Goal: Information Seeking & Learning: Find specific fact

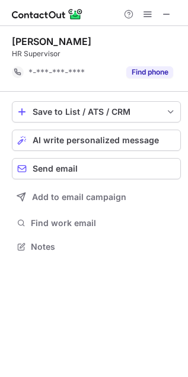
scroll to position [6, 6]
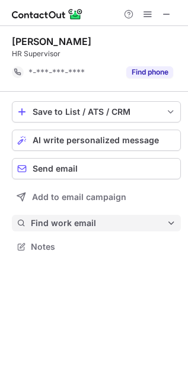
click at [83, 224] on span "Find work email" at bounding box center [99, 223] width 136 height 11
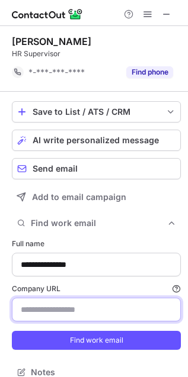
click at [63, 304] on input "Company URL Finding work email will consume 1 credit if a match is found." at bounding box center [96, 310] width 169 height 24
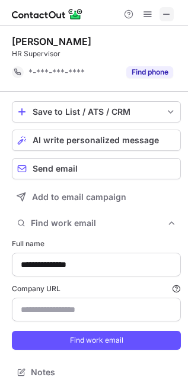
click at [168, 15] on span at bounding box center [166, 13] width 9 height 9
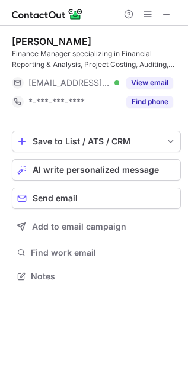
scroll to position [268, 188]
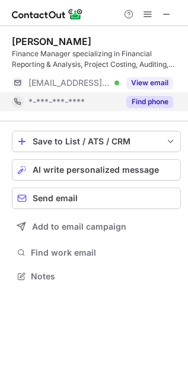
click at [141, 101] on button "Find phone" at bounding box center [149, 102] width 47 height 12
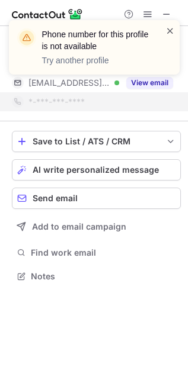
click at [172, 28] on span at bounding box center [169, 31] width 9 height 12
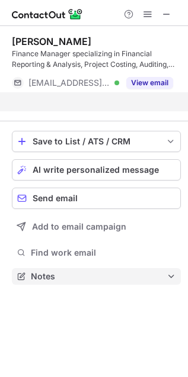
scroll to position [249, 188]
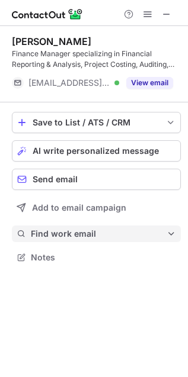
click at [78, 226] on button "Find work email" at bounding box center [96, 234] width 169 height 17
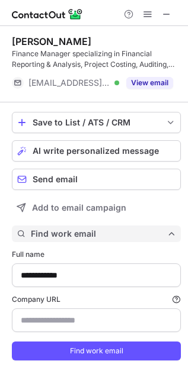
type input "**********"
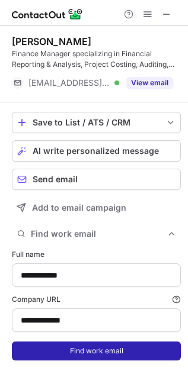
click at [92, 344] on button "Find work email" at bounding box center [96, 351] width 169 height 19
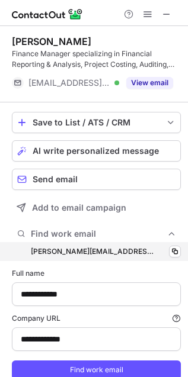
scroll to position [394, 180]
click at [170, 249] on span at bounding box center [174, 251] width 9 height 9
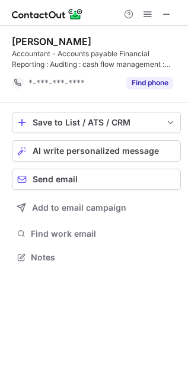
scroll to position [249, 188]
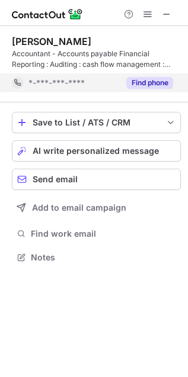
click at [164, 84] on button "Find phone" at bounding box center [149, 83] width 47 height 12
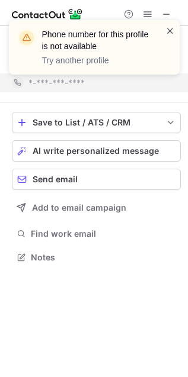
click at [168, 28] on span at bounding box center [169, 31] width 9 height 12
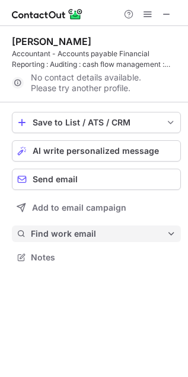
click at [89, 236] on span "Find work email" at bounding box center [99, 234] width 136 height 11
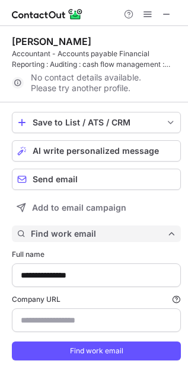
type input "**********"
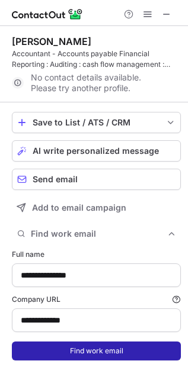
click at [99, 349] on button "Find work email" at bounding box center [96, 351] width 169 height 19
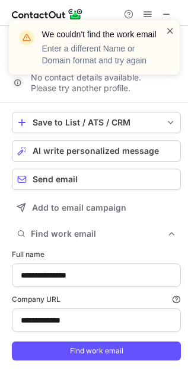
drag, startPoint x: 177, startPoint y: 28, endPoint x: 170, endPoint y: 30, distance: 6.8
click at [175, 28] on div "We couldn't find the work email Enter a different Name or Domain format and try…" at bounding box center [94, 47] width 171 height 55
click at [170, 30] on span at bounding box center [169, 31] width 9 height 12
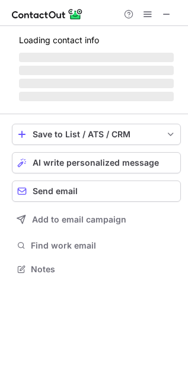
scroll to position [268, 188]
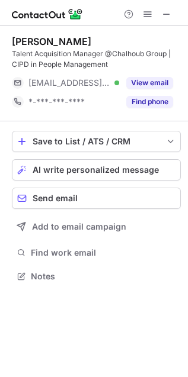
scroll to position [268, 188]
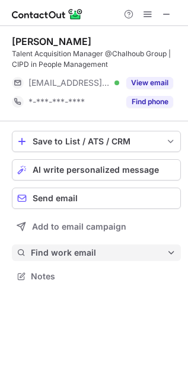
click at [104, 258] on span "Find work email" at bounding box center [99, 253] width 136 height 11
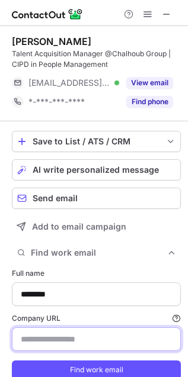
click at [82, 341] on input "Company URL Finding work email will consume 1 credit if a match is found." at bounding box center [96, 340] width 169 height 24
type input "**********"
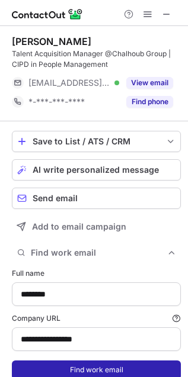
click at [101, 364] on button "Find work email" at bounding box center [96, 370] width 169 height 19
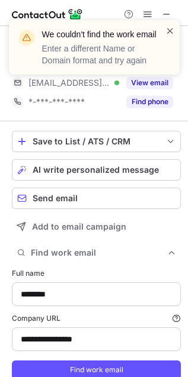
click at [166, 25] on span at bounding box center [169, 31] width 9 height 12
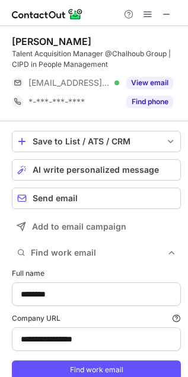
click at [165, 14] on span at bounding box center [166, 13] width 9 height 9
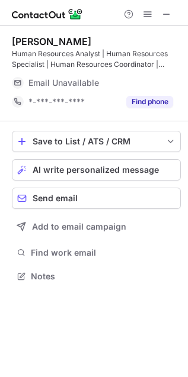
scroll to position [268, 188]
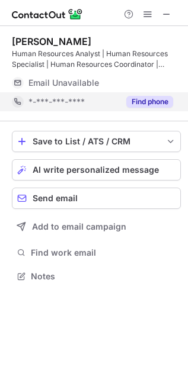
click at [151, 98] on button "Find phone" at bounding box center [149, 102] width 47 height 12
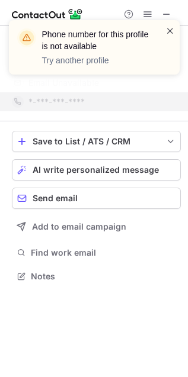
click at [169, 27] on span at bounding box center [169, 31] width 9 height 12
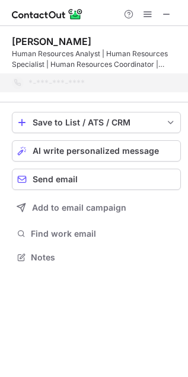
scroll to position [249, 188]
click at [166, 12] on div "Phone number for this profile is not available Try another profile" at bounding box center [94, 52] width 190 height 88
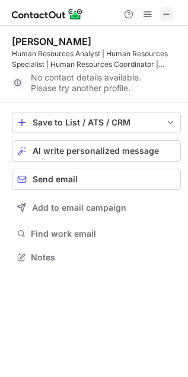
click at [169, 17] on span at bounding box center [166, 13] width 9 height 9
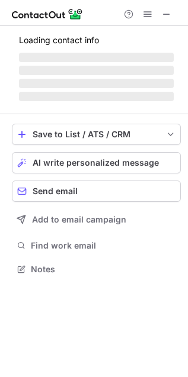
scroll to position [258, 188]
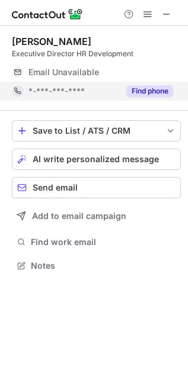
click at [144, 88] on button "Find phone" at bounding box center [149, 91] width 47 height 12
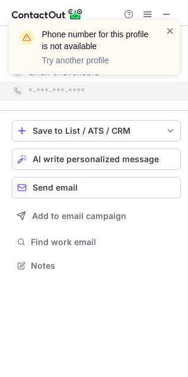
click at [171, 29] on span at bounding box center [169, 31] width 9 height 12
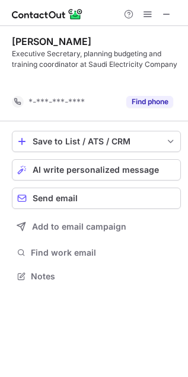
scroll to position [249, 188]
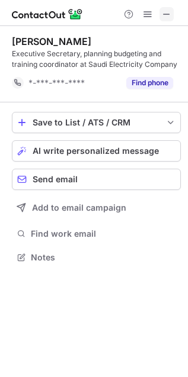
click at [163, 12] on span at bounding box center [166, 13] width 9 height 9
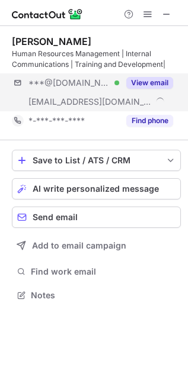
scroll to position [287, 188]
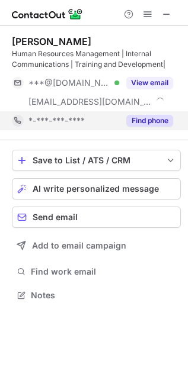
click at [148, 123] on button "Find phone" at bounding box center [149, 121] width 47 height 12
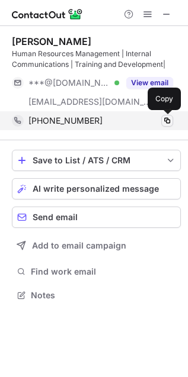
click at [163, 123] on span at bounding box center [166, 120] width 9 height 9
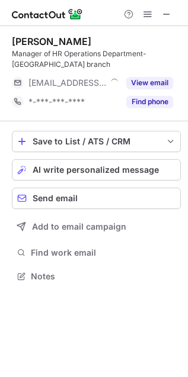
scroll to position [268, 188]
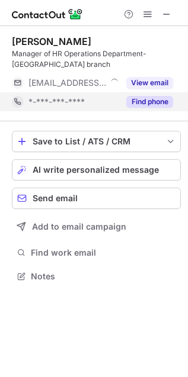
click at [150, 102] on button "Find phone" at bounding box center [149, 102] width 47 height 12
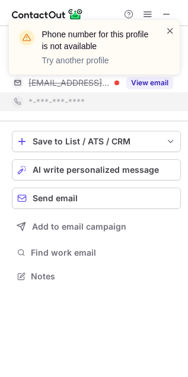
click at [169, 30] on span at bounding box center [169, 31] width 9 height 12
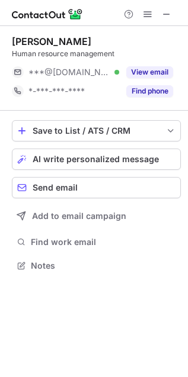
scroll to position [258, 188]
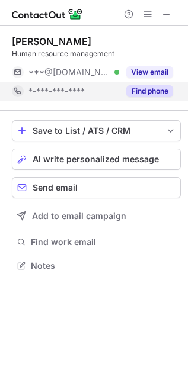
click at [153, 89] on button "Find phone" at bounding box center [149, 91] width 47 height 12
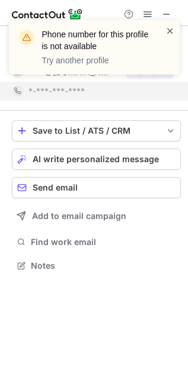
click at [170, 25] on span at bounding box center [169, 31] width 9 height 12
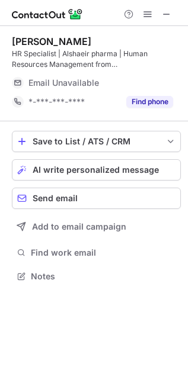
scroll to position [268, 188]
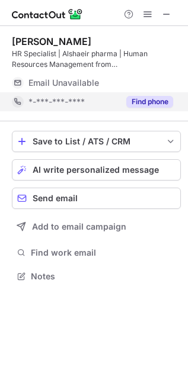
click at [146, 98] on button "Find phone" at bounding box center [149, 102] width 47 height 12
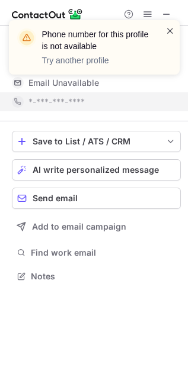
click at [170, 28] on span at bounding box center [169, 31] width 9 height 12
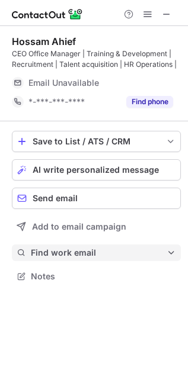
click at [86, 248] on span "Find work email" at bounding box center [99, 253] width 136 height 11
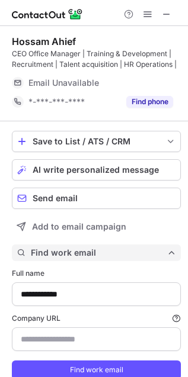
scroll to position [394, 180]
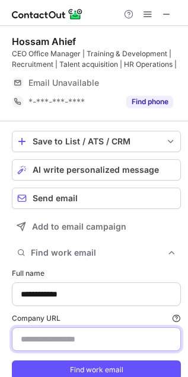
click at [65, 339] on input "Company URL Finding work email will consume 1 credit if a match is found." at bounding box center [96, 340] width 169 height 24
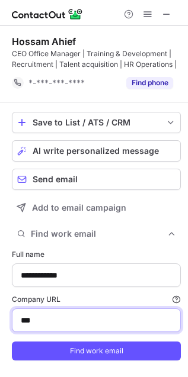
scroll to position [6, 6]
type input "**********"
click at [12, 342] on button "Find work email" at bounding box center [96, 351] width 169 height 19
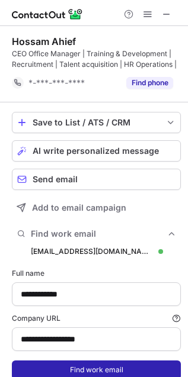
scroll to position [394, 180]
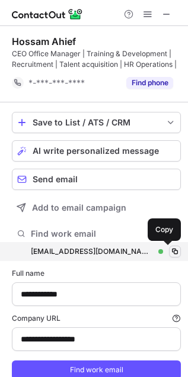
click at [170, 249] on span at bounding box center [174, 251] width 9 height 9
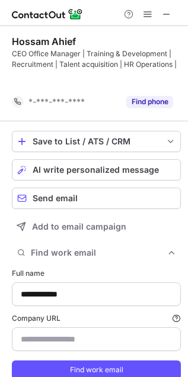
scroll to position [6, 6]
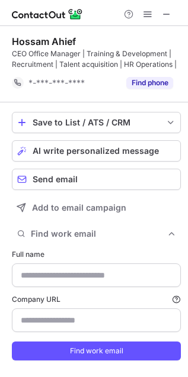
type input "**********"
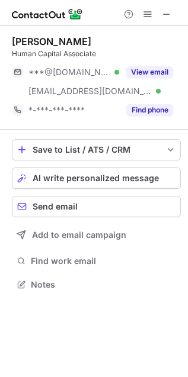
scroll to position [277, 188]
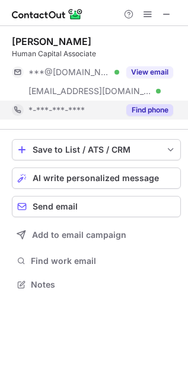
click at [161, 110] on button "Find phone" at bounding box center [149, 110] width 47 height 12
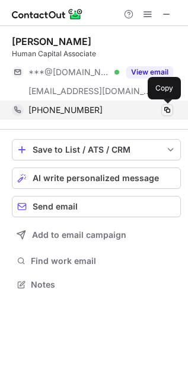
click at [166, 108] on span at bounding box center [166, 109] width 9 height 9
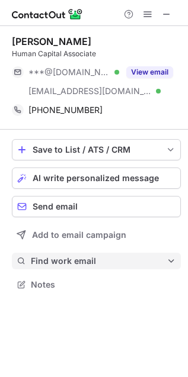
click at [90, 260] on span "Find work email" at bounding box center [99, 261] width 136 height 11
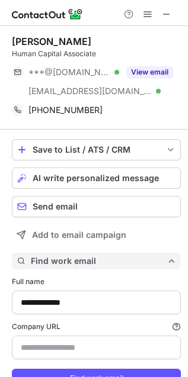
scroll to position [402, 180]
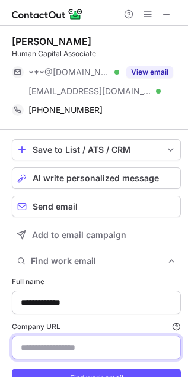
click at [82, 344] on input "Company URL Finding work email will consume 1 credit if a match is found." at bounding box center [96, 348] width 169 height 24
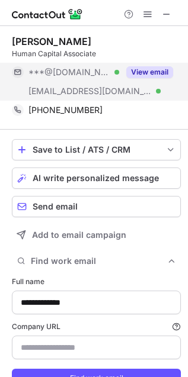
click at [150, 63] on div "View email" at bounding box center [146, 72] width 54 height 19
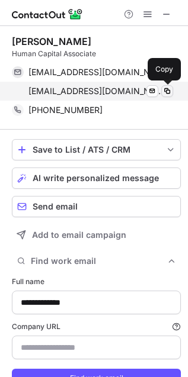
click at [171, 89] on span at bounding box center [166, 90] width 9 height 9
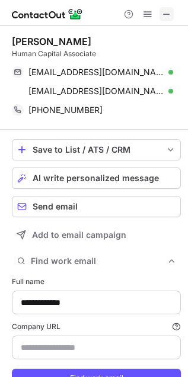
click at [169, 16] on span at bounding box center [166, 13] width 9 height 9
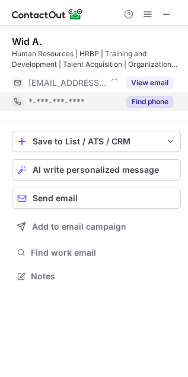
scroll to position [268, 188]
click at [145, 100] on button "Find phone" at bounding box center [149, 102] width 47 height 12
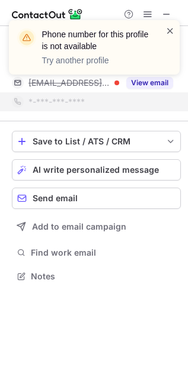
click at [170, 33] on span at bounding box center [169, 31] width 9 height 12
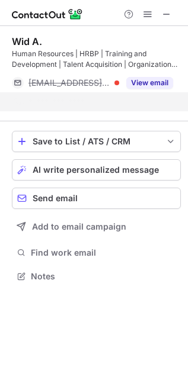
scroll to position [249, 188]
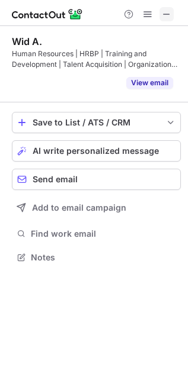
click at [165, 17] on span at bounding box center [166, 13] width 9 height 9
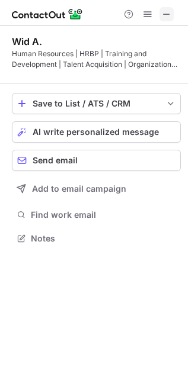
scroll to position [268, 188]
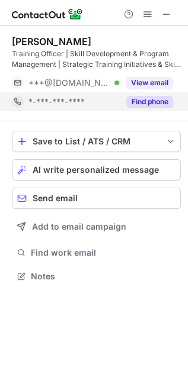
click at [146, 104] on button "Find phone" at bounding box center [149, 102] width 47 height 12
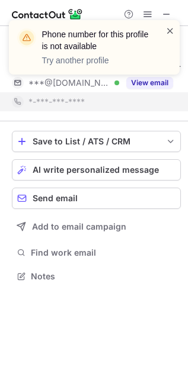
click at [172, 25] on span at bounding box center [169, 31] width 9 height 12
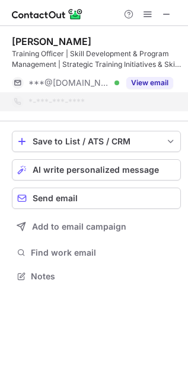
click at [168, 12] on div "Phone number for this profile is not available Try another profile" at bounding box center [94, 52] width 190 height 88
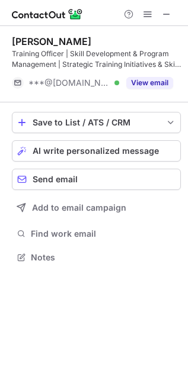
click at [168, 12] on span at bounding box center [166, 13] width 9 height 9
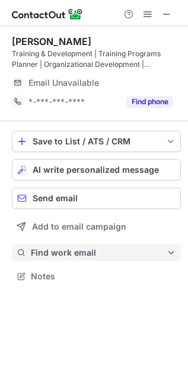
scroll to position [268, 188]
click at [89, 249] on span "Find work email" at bounding box center [99, 253] width 136 height 11
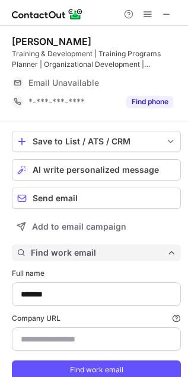
type input "**********"
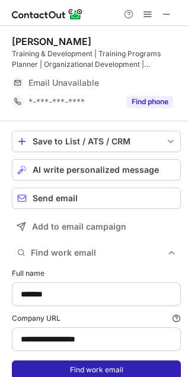
click at [75, 371] on button "Find work email" at bounding box center [96, 370] width 169 height 19
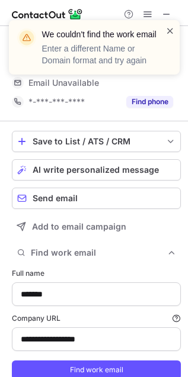
click at [171, 30] on span at bounding box center [169, 31] width 9 height 12
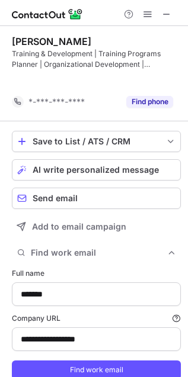
scroll to position [6, 6]
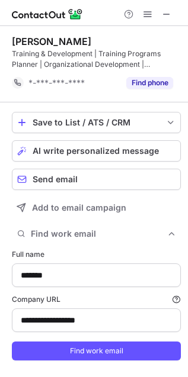
click at [175, 12] on div at bounding box center [147, 14] width 57 height 14
click at [172, 18] on button at bounding box center [166, 14] width 14 height 14
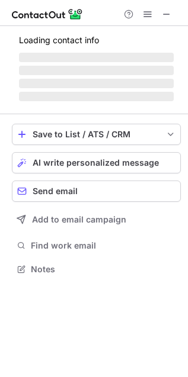
scroll to position [262, 188]
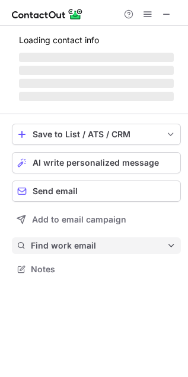
click at [72, 245] on span "Find work email" at bounding box center [99, 246] width 136 height 11
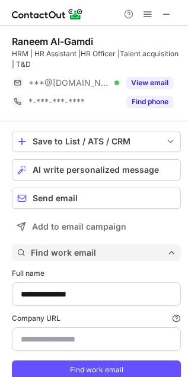
scroll to position [394, 180]
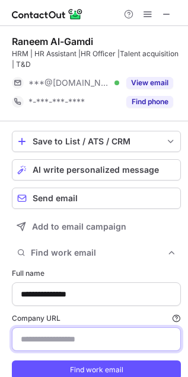
click at [80, 339] on input "Company URL Finding work email will consume 1 credit if a match is found." at bounding box center [96, 340] width 169 height 24
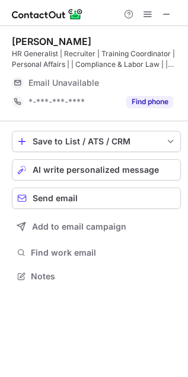
scroll to position [268, 188]
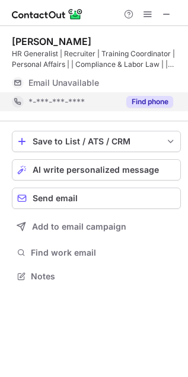
click at [152, 101] on button "Find phone" at bounding box center [149, 102] width 47 height 12
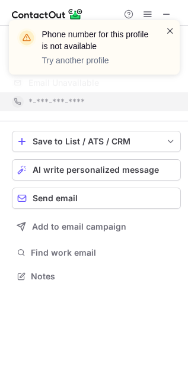
click at [171, 27] on span at bounding box center [169, 31] width 9 height 12
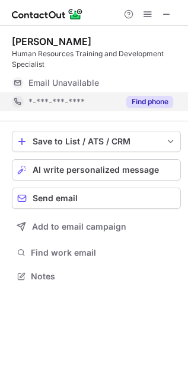
click at [140, 101] on button "Find phone" at bounding box center [149, 102] width 47 height 12
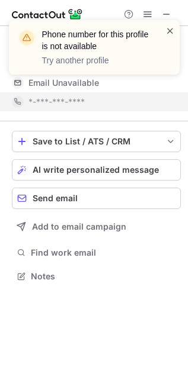
click at [169, 27] on span at bounding box center [169, 31] width 9 height 12
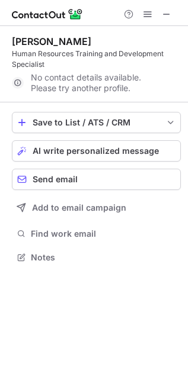
scroll to position [249, 188]
click at [162, 15] on span at bounding box center [166, 13] width 9 height 9
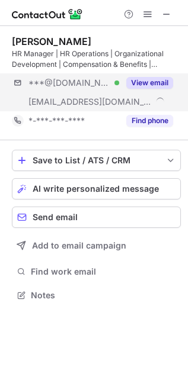
scroll to position [287, 188]
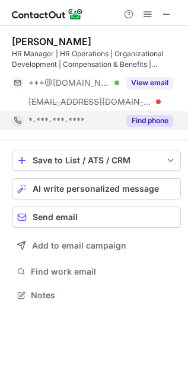
click at [147, 117] on button "Find phone" at bounding box center [149, 121] width 47 height 12
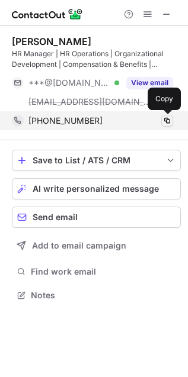
click at [168, 119] on span at bounding box center [166, 120] width 9 height 9
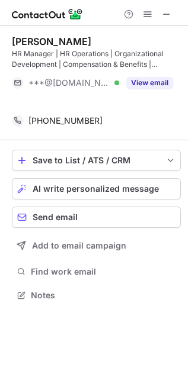
scroll to position [6, 6]
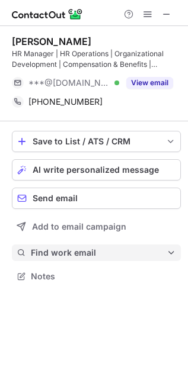
click at [75, 248] on span "Find work email" at bounding box center [99, 253] width 136 height 11
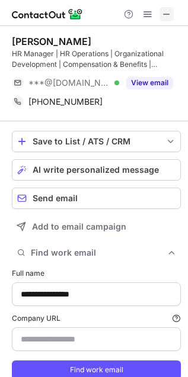
click at [166, 18] on span at bounding box center [166, 13] width 9 height 9
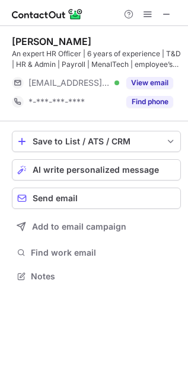
scroll to position [268, 188]
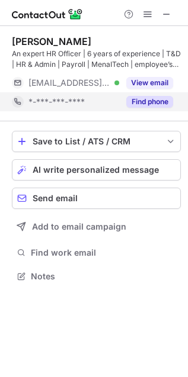
click at [156, 105] on button "Find phone" at bounding box center [149, 102] width 47 height 12
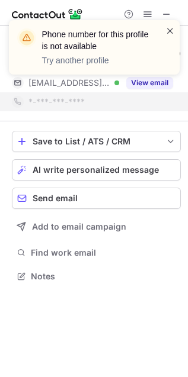
click at [170, 28] on span at bounding box center [169, 31] width 9 height 12
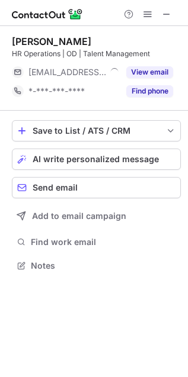
scroll to position [258, 188]
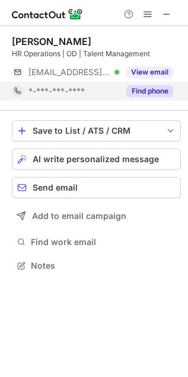
click at [149, 84] on div "Find phone" at bounding box center [146, 91] width 54 height 19
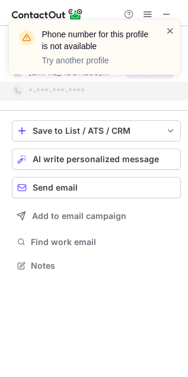
click at [172, 30] on span at bounding box center [169, 31] width 9 height 12
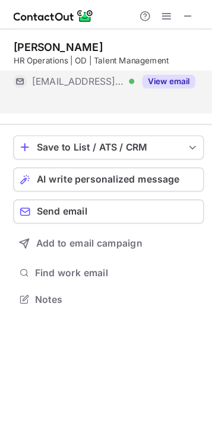
scroll to position [6, 6]
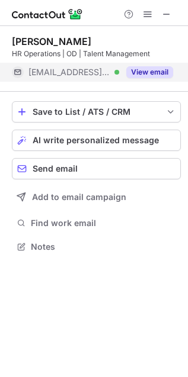
click at [151, 72] on button "View email" at bounding box center [149, 72] width 47 height 12
click at [119, 71] on div "***@savola.com Verified" at bounding box center [73, 72] width 91 height 11
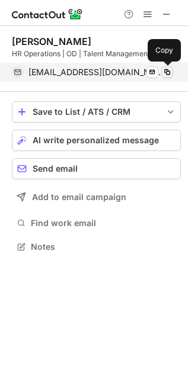
click at [169, 72] on span at bounding box center [166, 72] width 9 height 9
click at [166, 73] on span at bounding box center [166, 72] width 9 height 9
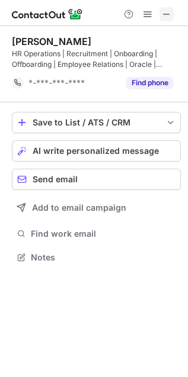
scroll to position [249, 188]
click at [169, 18] on span at bounding box center [166, 13] width 9 height 9
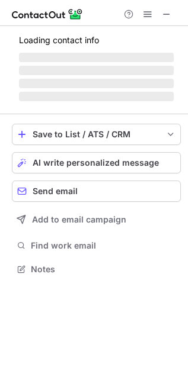
scroll to position [268, 188]
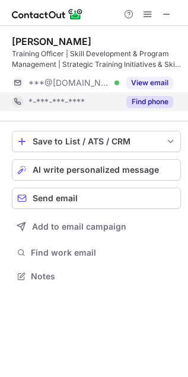
click at [152, 101] on button "Find phone" at bounding box center [149, 102] width 47 height 12
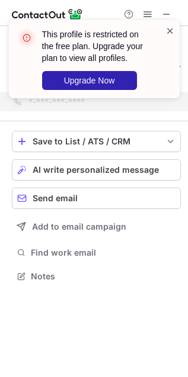
click at [172, 29] on span at bounding box center [169, 31] width 9 height 12
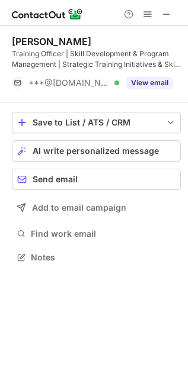
scroll to position [249, 188]
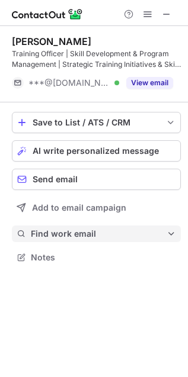
click at [76, 232] on span "Find work email" at bounding box center [99, 234] width 136 height 11
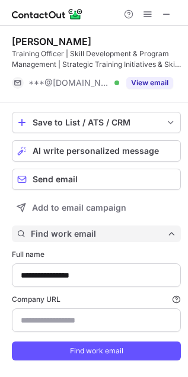
type input "**********"
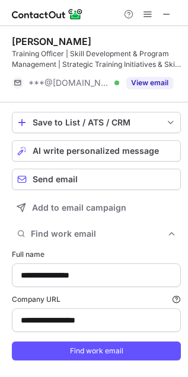
click at [83, 347] on button "Find work email" at bounding box center [96, 351] width 169 height 19
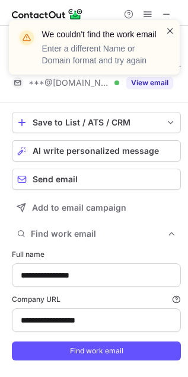
click at [170, 29] on span at bounding box center [169, 31] width 9 height 12
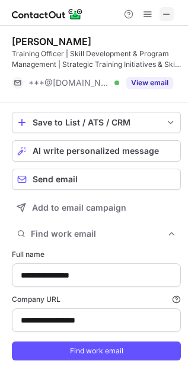
click at [167, 11] on span at bounding box center [166, 13] width 9 height 9
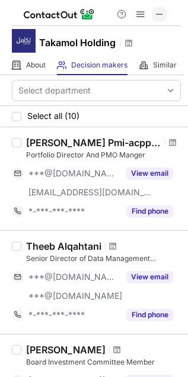
click at [163, 13] on span at bounding box center [159, 13] width 9 height 9
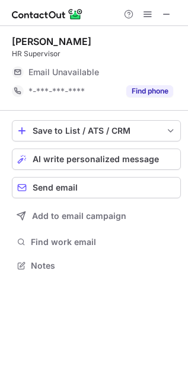
scroll to position [258, 188]
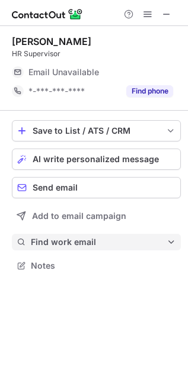
click at [93, 243] on span "Find work email" at bounding box center [99, 242] width 136 height 11
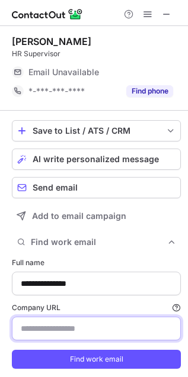
click at [54, 332] on input "Company URL Finding work email will consume 1 credit if a match is found." at bounding box center [96, 329] width 169 height 24
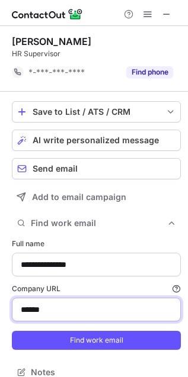
scroll to position [7, 6]
type input "**********"
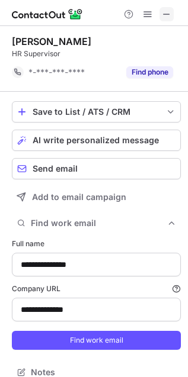
click at [168, 12] on span at bounding box center [166, 13] width 9 height 9
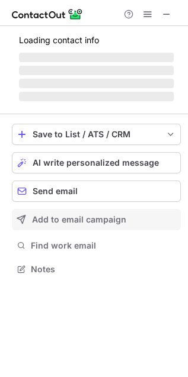
scroll to position [287, 188]
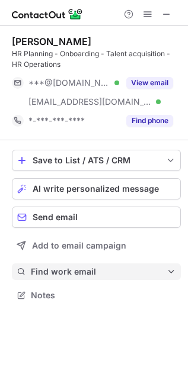
click at [90, 274] on span "Find work email" at bounding box center [99, 272] width 136 height 11
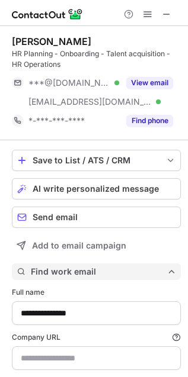
scroll to position [412, 180]
type input "**********"
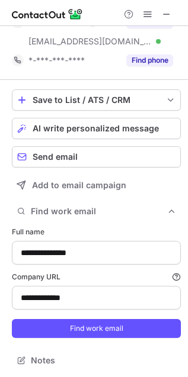
scroll to position [61, 0]
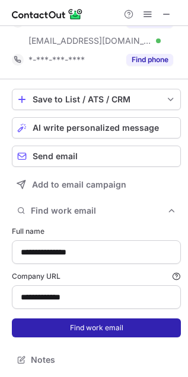
click at [88, 326] on button "Find work email" at bounding box center [96, 328] width 169 height 19
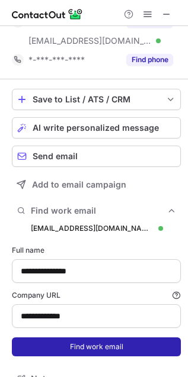
scroll to position [431, 180]
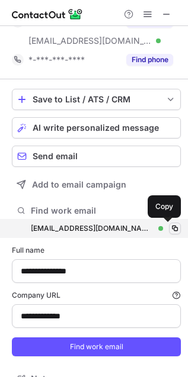
click at [170, 227] on span at bounding box center [174, 228] width 9 height 9
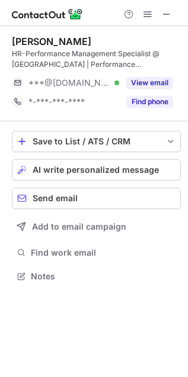
scroll to position [268, 188]
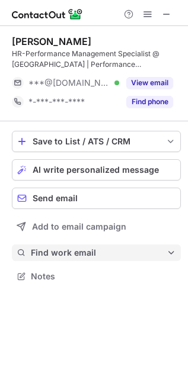
click at [93, 255] on span "Find work email" at bounding box center [99, 253] width 136 height 11
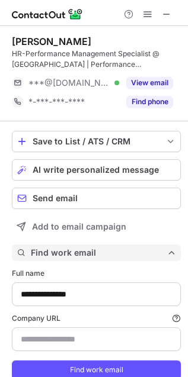
scroll to position [394, 180]
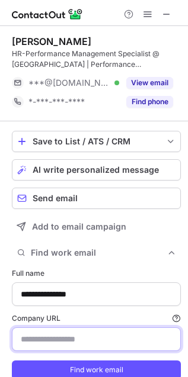
click at [69, 339] on input "Company URL Finding work email will consume 1 credit if a match is found." at bounding box center [96, 340] width 169 height 24
type input "**********"
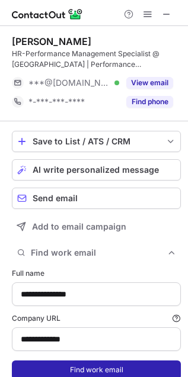
click at [98, 367] on button "Find work email" at bounding box center [96, 370] width 169 height 19
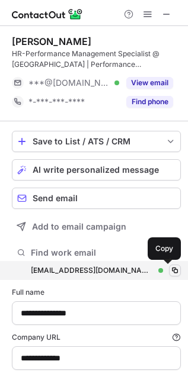
click at [170, 267] on span at bounding box center [174, 270] width 9 height 9
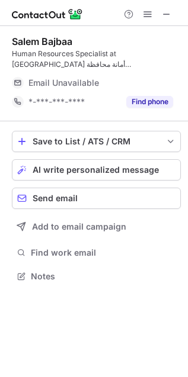
scroll to position [268, 188]
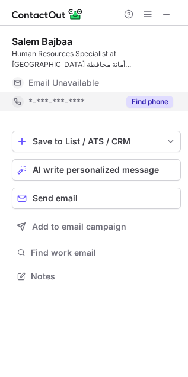
click at [139, 101] on button "Find phone" at bounding box center [149, 102] width 47 height 12
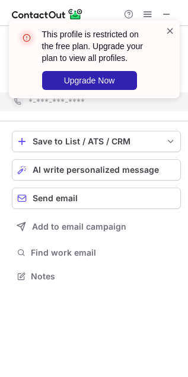
click at [166, 28] on span at bounding box center [169, 31] width 9 height 12
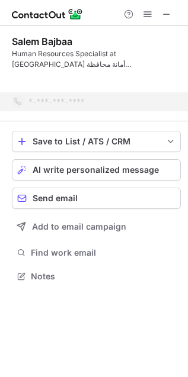
scroll to position [249, 188]
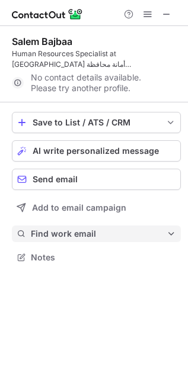
click at [89, 238] on span "Find work email" at bounding box center [99, 234] width 136 height 11
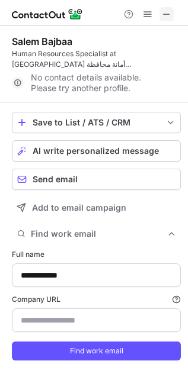
click at [165, 16] on span at bounding box center [166, 13] width 9 height 9
click at [164, 10] on span at bounding box center [166, 13] width 9 height 9
click at [164, 12] on span at bounding box center [166, 13] width 9 height 9
type input "**********"
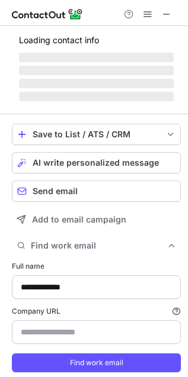
type input "**********"
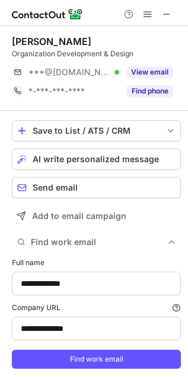
scroll to position [383, 180]
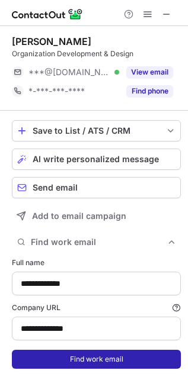
click at [82, 362] on button "Find work email" at bounding box center [96, 359] width 169 height 19
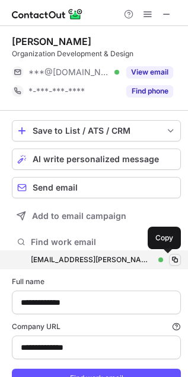
click at [170, 258] on span at bounding box center [174, 259] width 9 height 9
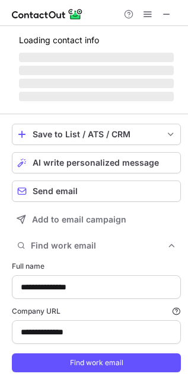
scroll to position [383, 180]
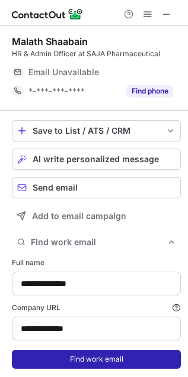
click at [84, 355] on button "Find work email" at bounding box center [96, 359] width 169 height 19
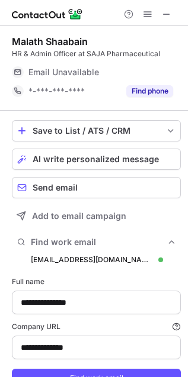
scroll to position [402, 180]
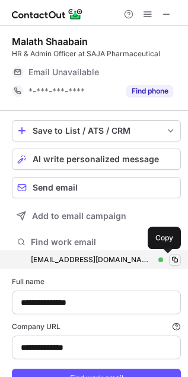
click at [170, 259] on span at bounding box center [174, 259] width 9 height 9
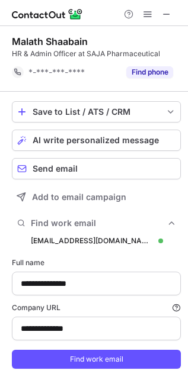
scroll to position [383, 180]
type input "**********"
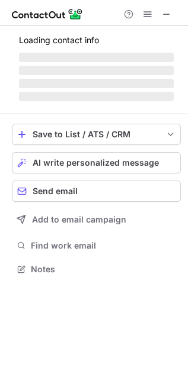
scroll to position [287, 188]
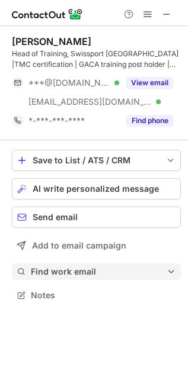
click at [70, 273] on span "Find work email" at bounding box center [99, 272] width 136 height 11
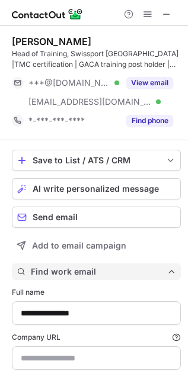
scroll to position [412, 180]
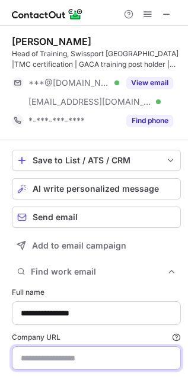
click at [67, 355] on input "Company URL Finding work email will consume 1 credit if a match is found." at bounding box center [96, 359] width 169 height 24
type input "**********"
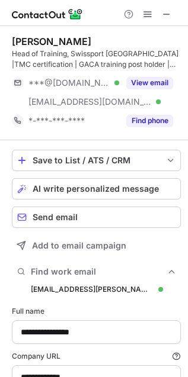
scroll to position [431, 180]
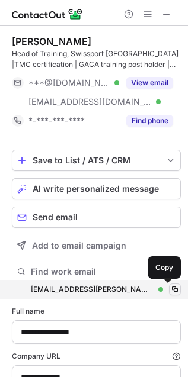
click at [170, 289] on span at bounding box center [174, 289] width 9 height 9
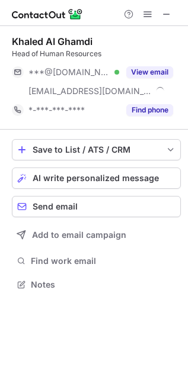
scroll to position [277, 188]
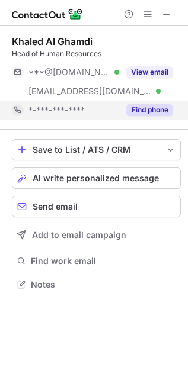
click at [143, 111] on button "Find phone" at bounding box center [149, 110] width 47 height 12
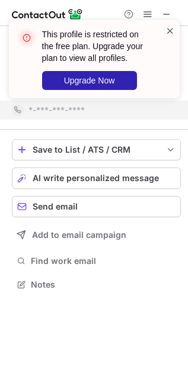
click at [169, 31] on span at bounding box center [169, 31] width 9 height 12
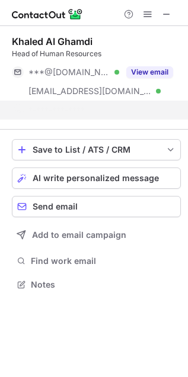
scroll to position [7, 6]
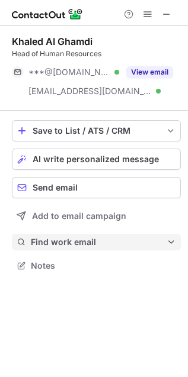
click at [76, 243] on span "Find work email" at bounding box center [99, 242] width 136 height 11
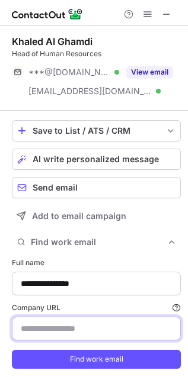
click at [71, 327] on input "Company URL Finding work email will consume 1 credit if a match is found." at bounding box center [96, 329] width 169 height 24
type input "**********"
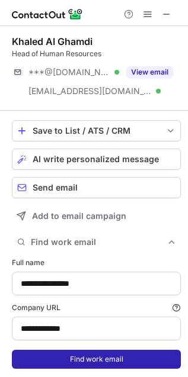
click at [95, 362] on button "Find work email" at bounding box center [96, 359] width 169 height 19
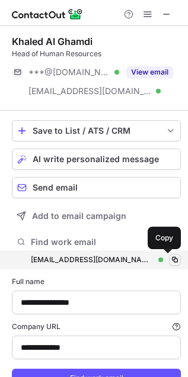
click at [170, 259] on span at bounding box center [174, 259] width 9 height 9
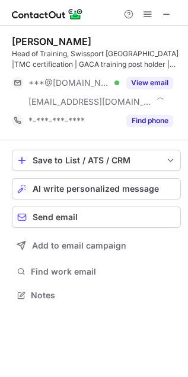
scroll to position [287, 188]
click at [169, 12] on span at bounding box center [166, 13] width 9 height 9
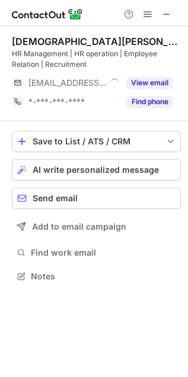
scroll to position [268, 188]
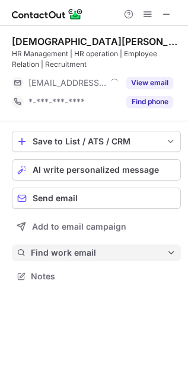
click at [88, 253] on span "Find work email" at bounding box center [99, 253] width 136 height 11
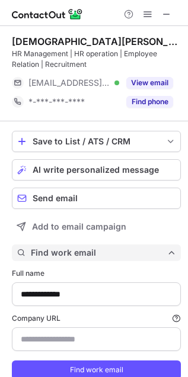
scroll to position [394, 180]
type input "**********"
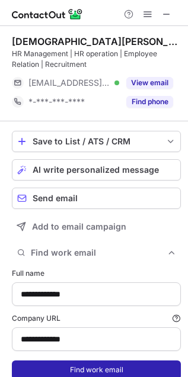
click at [83, 362] on button "Find work email" at bounding box center [96, 370] width 169 height 19
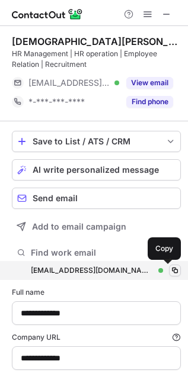
click at [171, 268] on span at bounding box center [174, 270] width 9 height 9
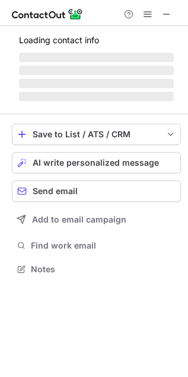
scroll to position [277, 188]
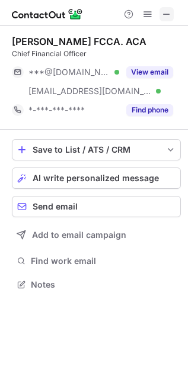
click at [171, 15] on span at bounding box center [166, 13] width 9 height 9
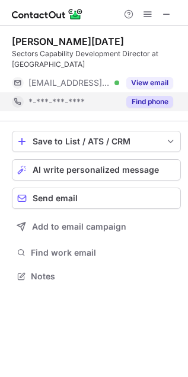
scroll to position [268, 188]
click at [142, 100] on button "Find phone" at bounding box center [149, 102] width 47 height 12
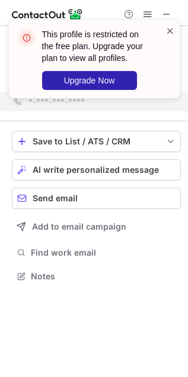
click at [169, 29] on span at bounding box center [169, 31] width 9 height 12
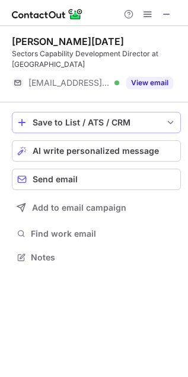
scroll to position [249, 188]
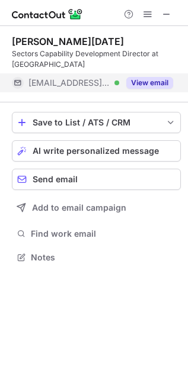
click at [143, 82] on button "View email" at bounding box center [149, 83] width 47 height 12
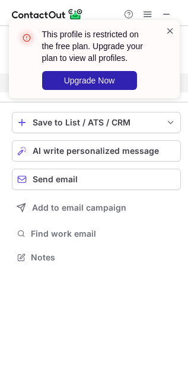
click at [166, 27] on span at bounding box center [169, 31] width 9 height 12
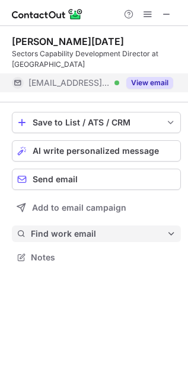
click at [102, 229] on span "Find work email" at bounding box center [99, 234] width 136 height 11
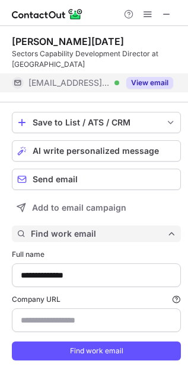
scroll to position [374, 180]
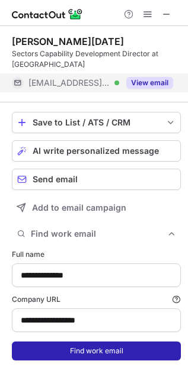
click at [78, 347] on button "Find work email" at bounding box center [96, 351] width 169 height 19
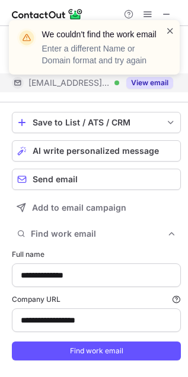
click at [170, 29] on span at bounding box center [169, 31] width 9 height 12
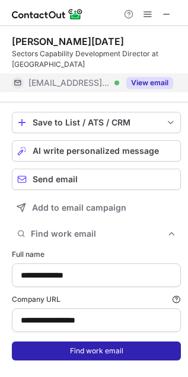
click at [91, 354] on button "Find work email" at bounding box center [96, 351] width 169 height 19
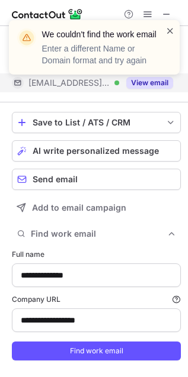
click at [169, 27] on span at bounding box center [169, 31] width 9 height 12
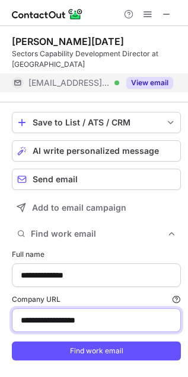
click at [120, 318] on input "**********" at bounding box center [96, 321] width 169 height 24
type input "**********"
click at [12, 342] on button "Find work email" at bounding box center [96, 351] width 169 height 19
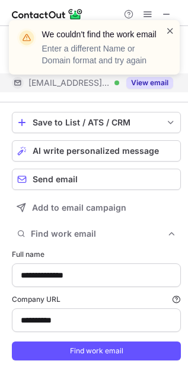
click at [168, 31] on span at bounding box center [169, 31] width 9 height 12
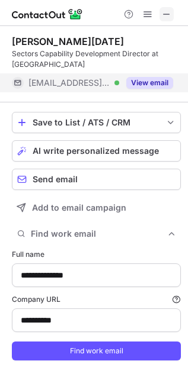
click at [165, 10] on span at bounding box center [166, 13] width 9 height 9
type input "*******"
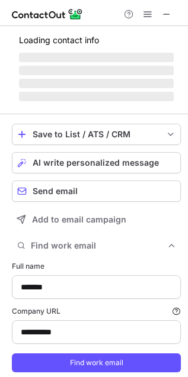
type input "**********"
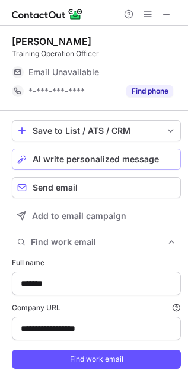
scroll to position [383, 180]
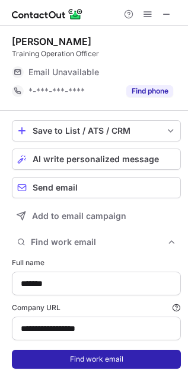
click at [89, 355] on button "Find work email" at bounding box center [96, 359] width 169 height 19
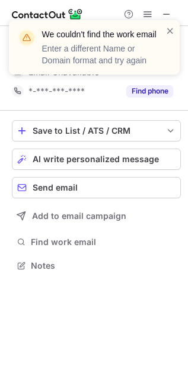
scroll to position [258, 188]
click at [172, 31] on span at bounding box center [169, 31] width 9 height 12
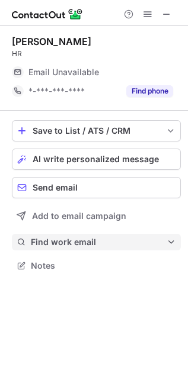
click at [69, 242] on span "Find work email" at bounding box center [99, 242] width 136 height 11
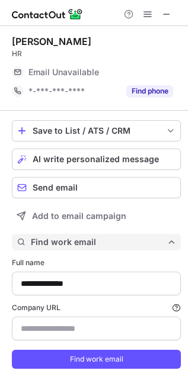
scroll to position [383, 180]
type input "**********"
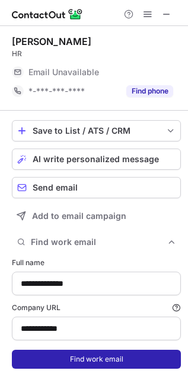
click at [84, 361] on button "Find work email" at bounding box center [96, 359] width 169 height 19
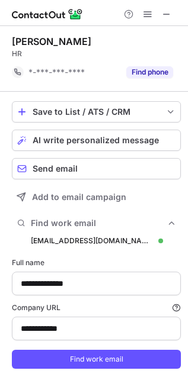
click at [171, 15] on span at bounding box center [166, 13] width 9 height 9
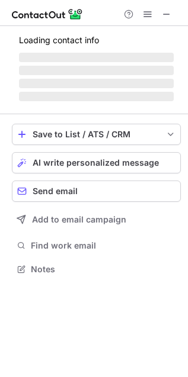
scroll to position [268, 188]
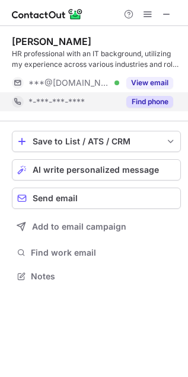
click at [146, 104] on button "Find phone" at bounding box center [149, 102] width 47 height 12
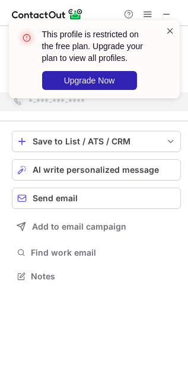
click at [169, 28] on span at bounding box center [169, 31] width 9 height 12
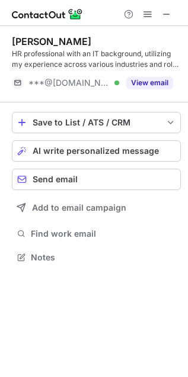
scroll to position [249, 188]
click at [164, 16] on span at bounding box center [166, 13] width 9 height 9
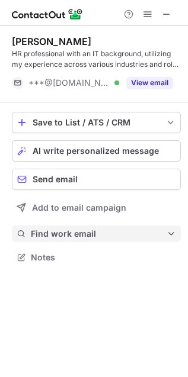
click at [102, 235] on span "Find work email" at bounding box center [99, 234] width 136 height 11
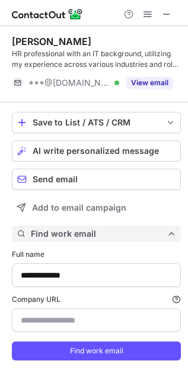
scroll to position [374, 180]
type input "**********"
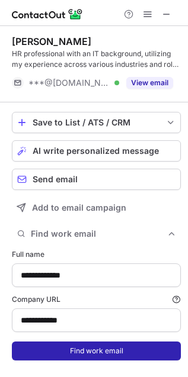
click at [76, 350] on button "Find work email" at bounding box center [96, 351] width 169 height 19
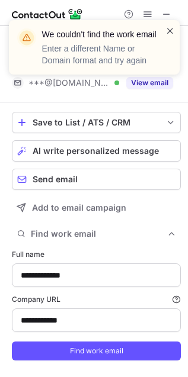
click at [172, 28] on span at bounding box center [169, 31] width 9 height 12
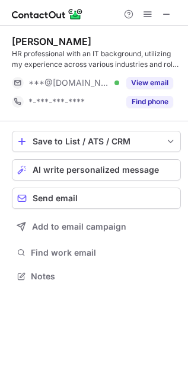
scroll to position [268, 188]
